Goal: Information Seeking & Learning: Check status

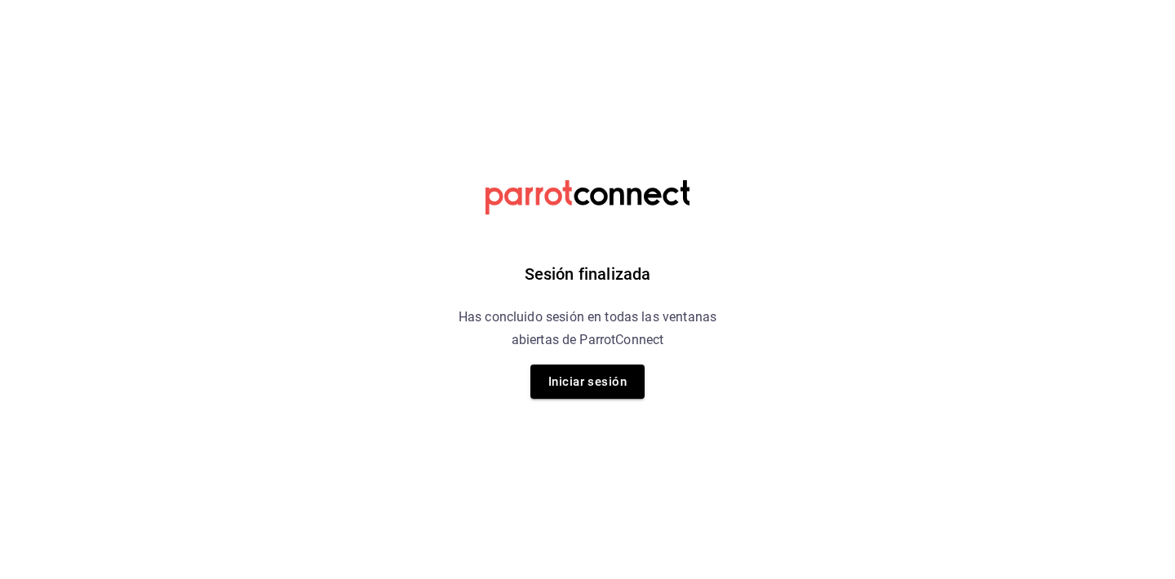
click at [584, 360] on div "Sesión finalizada Has concluido sesión en todas las ventanas abiertas de Parrot…" at bounding box center [588, 289] width 412 height 579
click at [588, 377] on button "Iniciar sesión" at bounding box center [587, 382] width 114 height 34
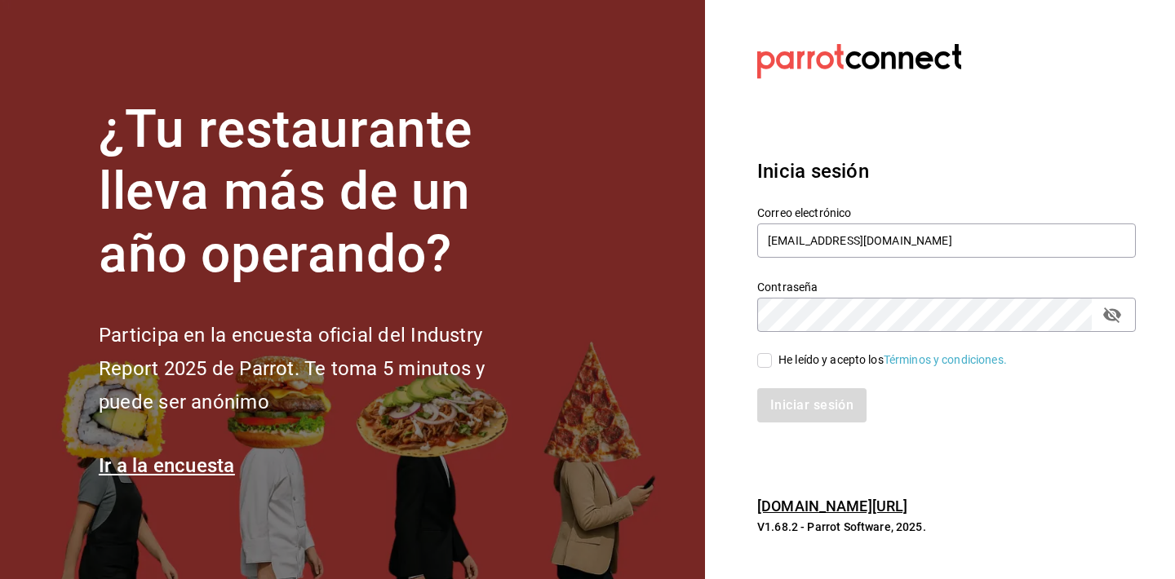
click at [766, 358] on input "He leído y acepto los Términos y condiciones." at bounding box center [764, 360] width 15 height 15
checkbox input "true"
click at [779, 415] on button "Iniciar sesión" at bounding box center [812, 405] width 111 height 34
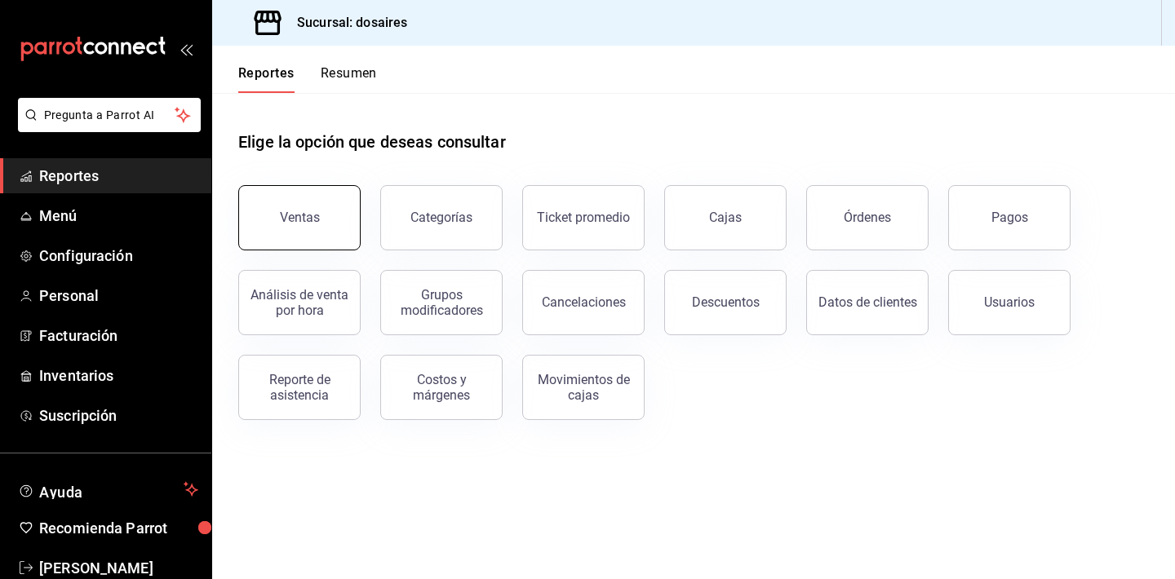
click at [296, 224] on div "Ventas" at bounding box center [300, 218] width 40 height 16
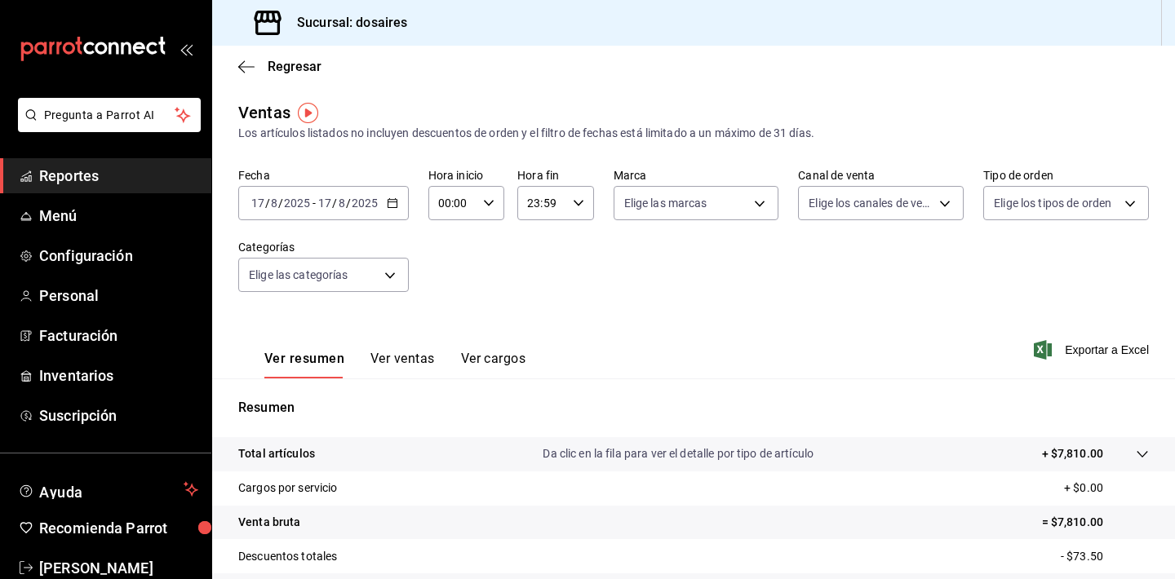
click at [415, 355] on button "Ver ventas" at bounding box center [403, 365] width 64 height 28
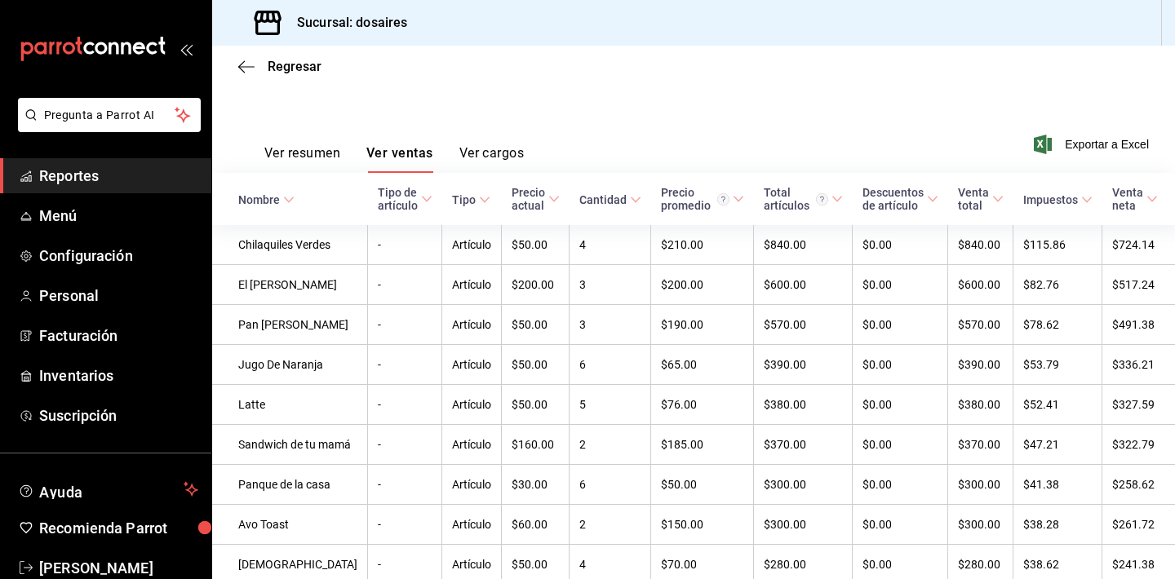
scroll to position [206, 0]
click at [590, 203] on span "Cantidad" at bounding box center [610, 199] width 62 height 13
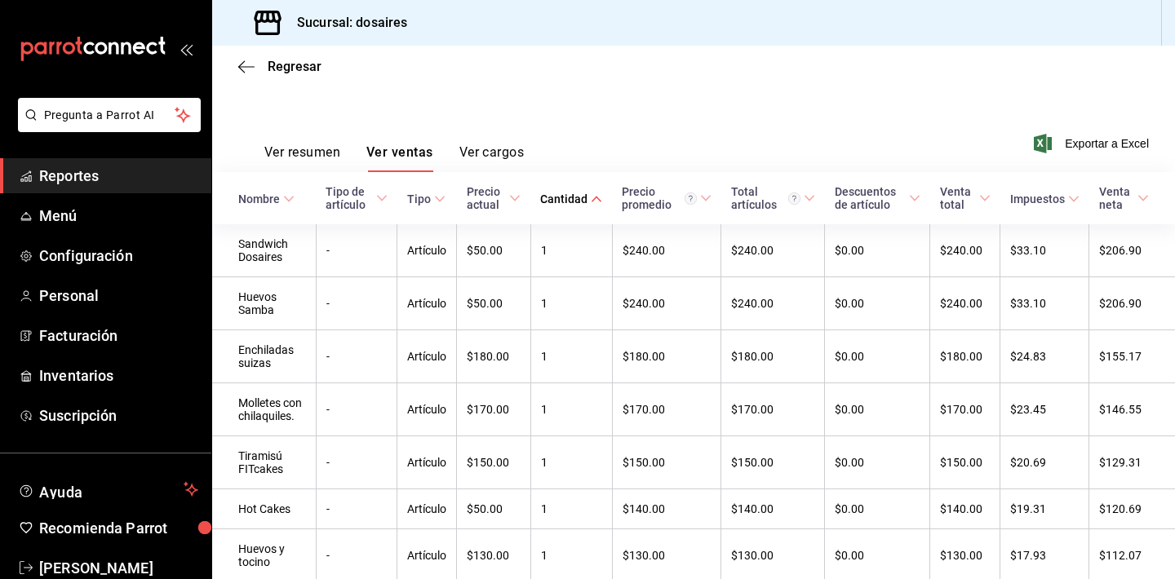
click at [588, 181] on th "Cantidad" at bounding box center [571, 198] width 82 height 52
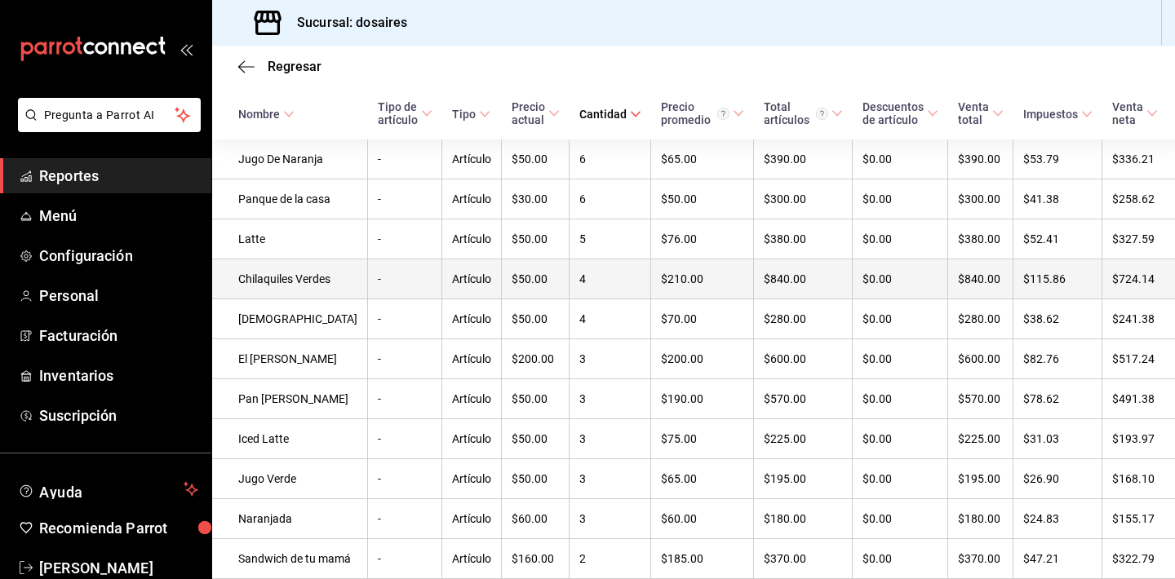
scroll to position [298, 0]
